Goal: Find specific page/section: Find specific page/section

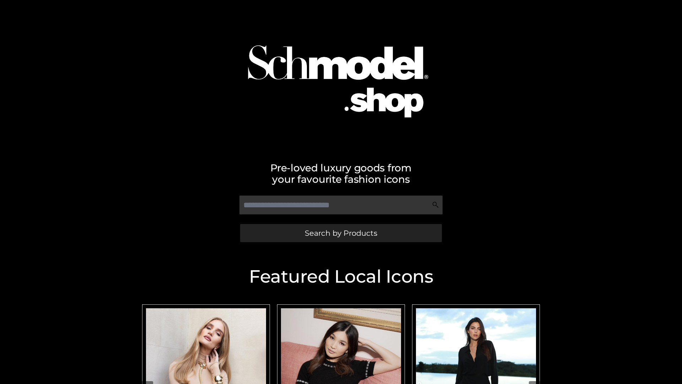
click at [341, 233] on span "Search by Products" at bounding box center [341, 232] width 72 height 7
